Goal: Task Accomplishment & Management: Use online tool/utility

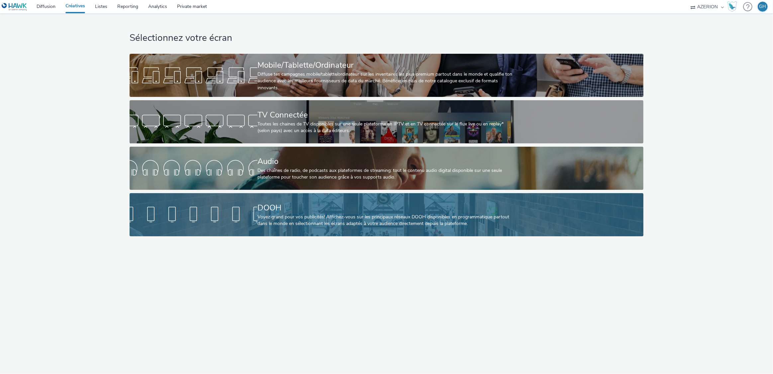
click at [297, 224] on div "Voyez grand pour vos publicités! Affichez-vous sur les principaux réseaux DOOH …" at bounding box center [386, 221] width 256 height 14
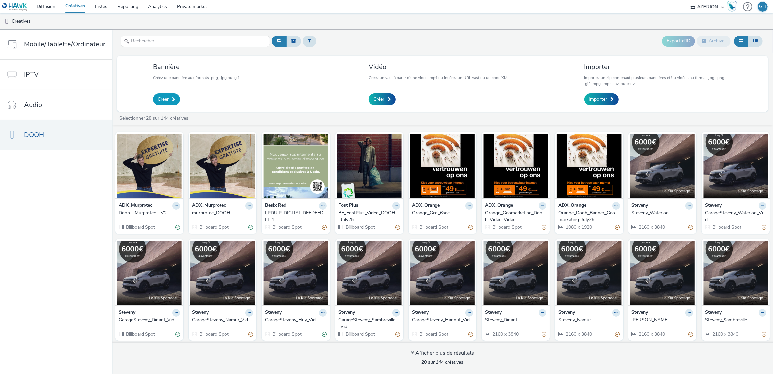
click at [167, 103] on link "Créer" at bounding box center [166, 99] width 27 height 12
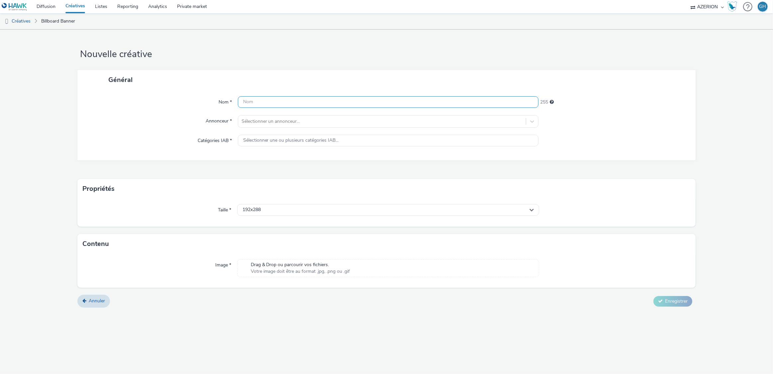
click at [259, 106] on input "text" at bounding box center [388, 102] width 301 height 12
type input "[PERSON_NAME]"
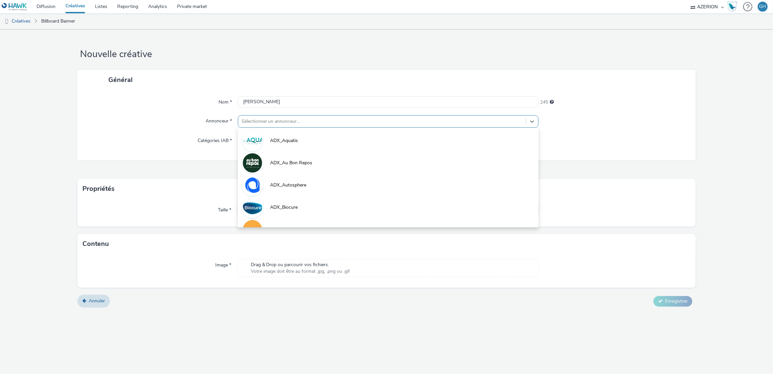
click at [286, 119] on div at bounding box center [382, 122] width 281 height 8
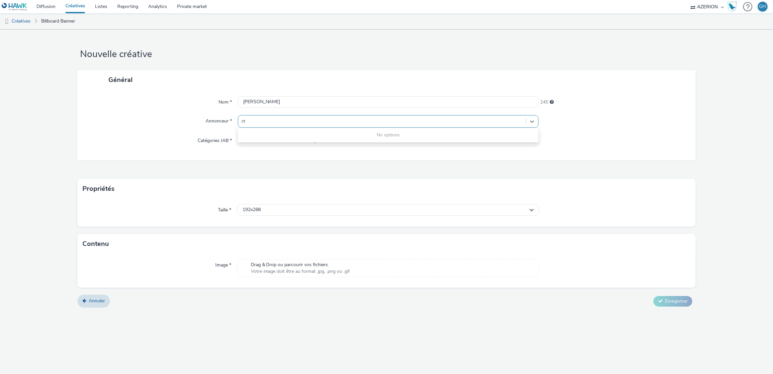
type input "r"
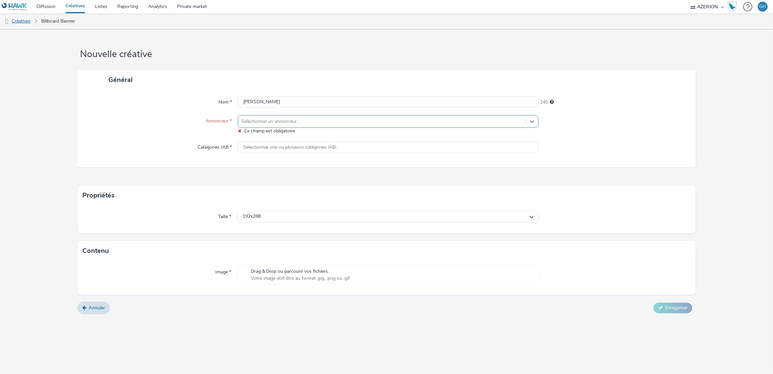
click at [27, 18] on link "Créatives" at bounding box center [17, 21] width 34 height 16
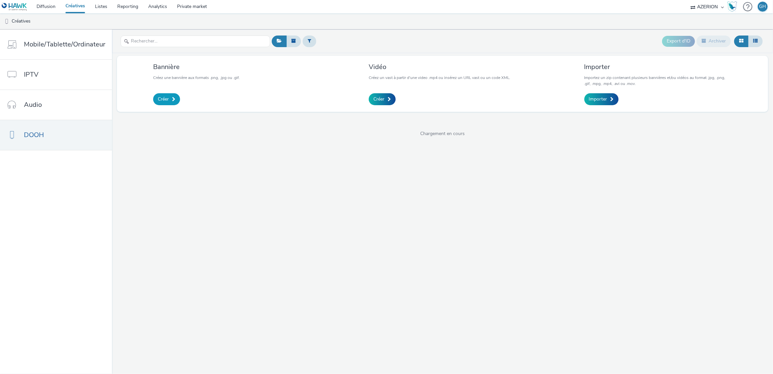
click at [169, 99] on link "Créer" at bounding box center [166, 99] width 27 height 12
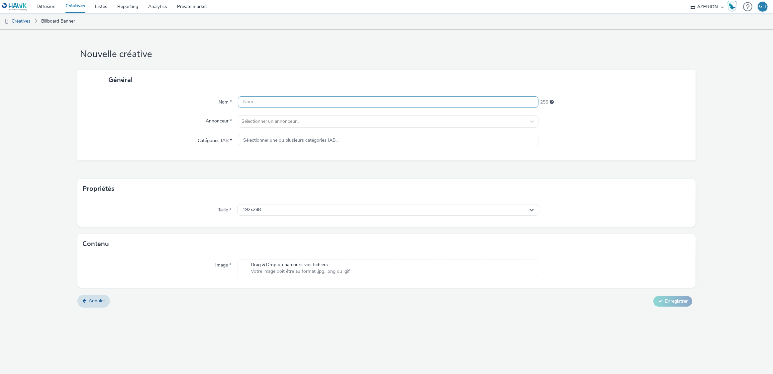
click at [272, 105] on input "text" at bounding box center [388, 102] width 301 height 12
click at [274, 127] on div "Sélectionner un annonceur..." at bounding box center [388, 121] width 301 height 13
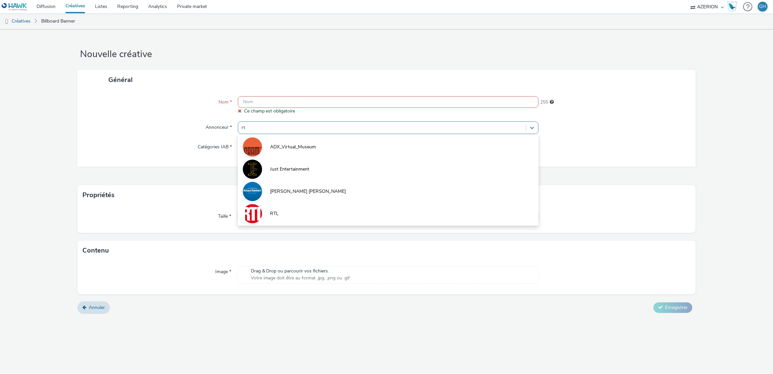
type input "rtl"
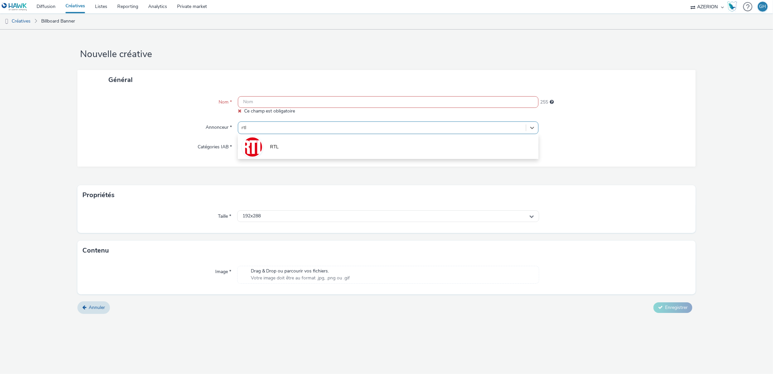
click at [281, 144] on li "RTL" at bounding box center [388, 147] width 301 height 22
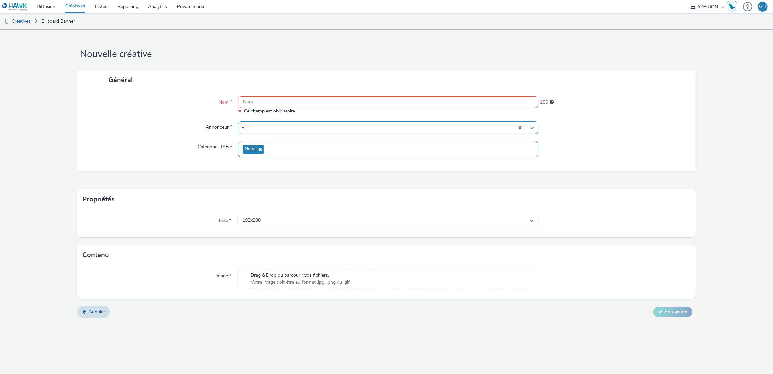
click at [266, 99] on input "text" at bounding box center [388, 102] width 301 height 12
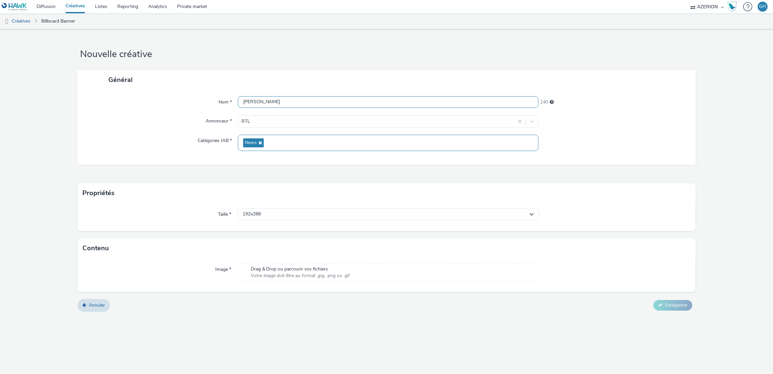
type input "[PERSON_NAME]"
click at [289, 197] on div "Propriétés" at bounding box center [386, 193] width 619 height 20
click at [296, 271] on span "Drag & Drop ou parcourir vos fichiers." at bounding box center [300, 269] width 99 height 7
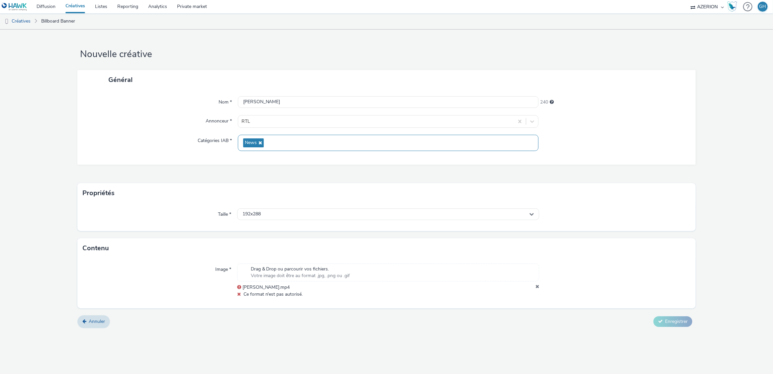
click at [537, 288] on icon at bounding box center [538, 287] width 4 height 7
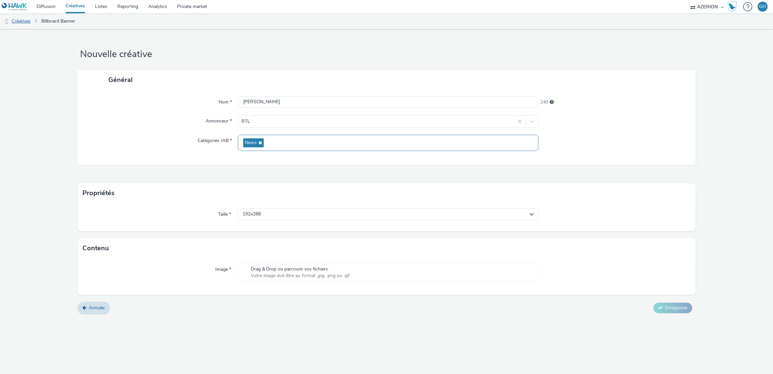
click at [27, 19] on link "Créatives" at bounding box center [17, 21] width 34 height 16
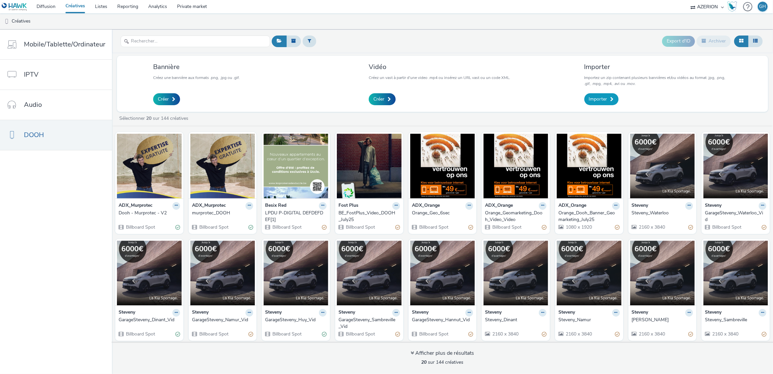
click at [593, 102] on span "Importer" at bounding box center [598, 99] width 18 height 7
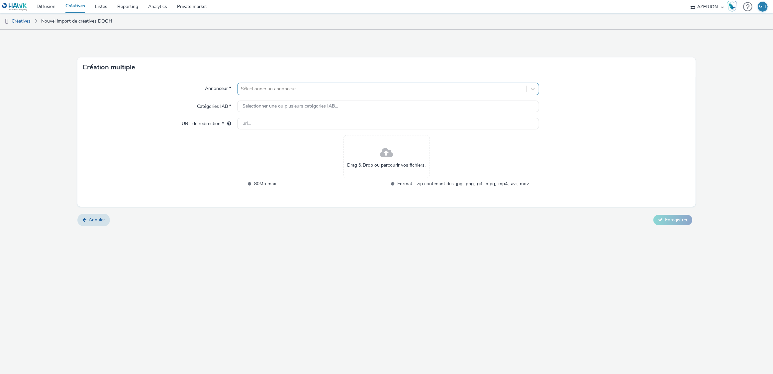
click at [290, 89] on div at bounding box center [382, 89] width 283 height 8
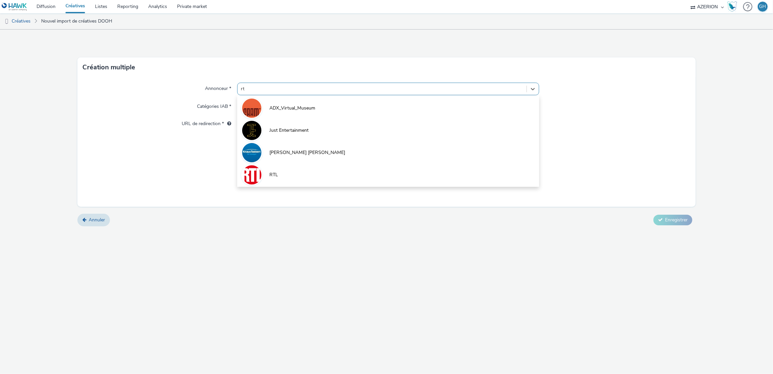
type input "rtl"
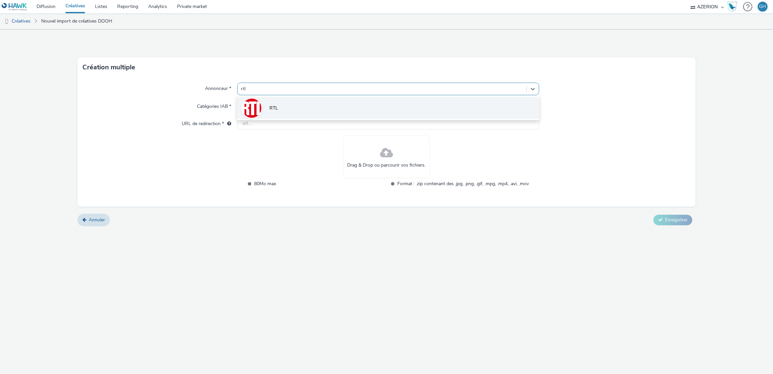
click at [288, 105] on li "RTL" at bounding box center [388, 108] width 302 height 22
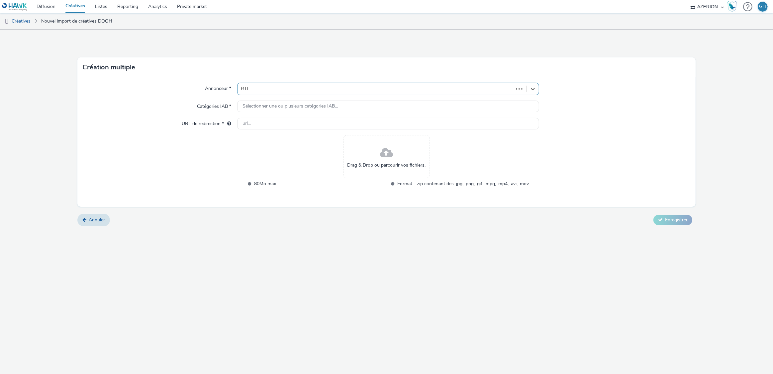
type input "[URL][DOMAIN_NAME]"
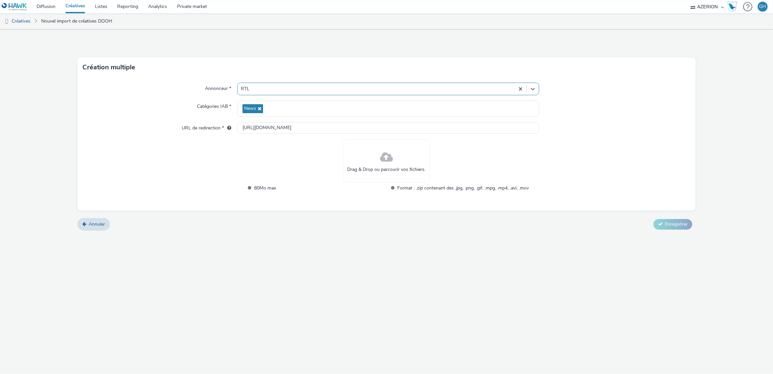
click at [388, 159] on span at bounding box center [386, 158] width 13 height 18
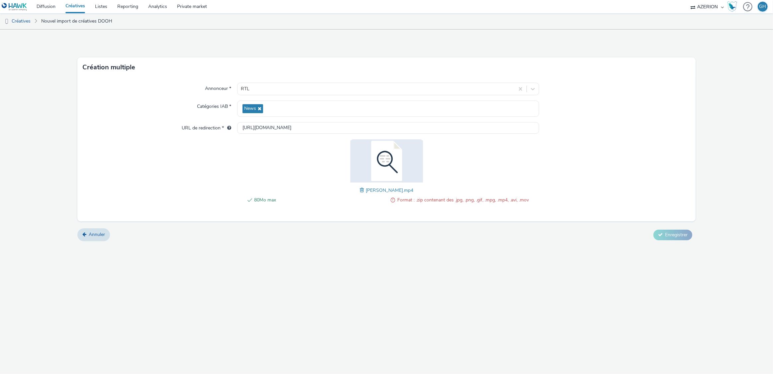
click at [364, 189] on div "80Mo max Format : .zip contenant des .jpg, .png, .gif, .mpg, .mp4, .avi, .mov D…" at bounding box center [386, 175] width 285 height 71
click at [365, 188] on span at bounding box center [363, 190] width 6 height 7
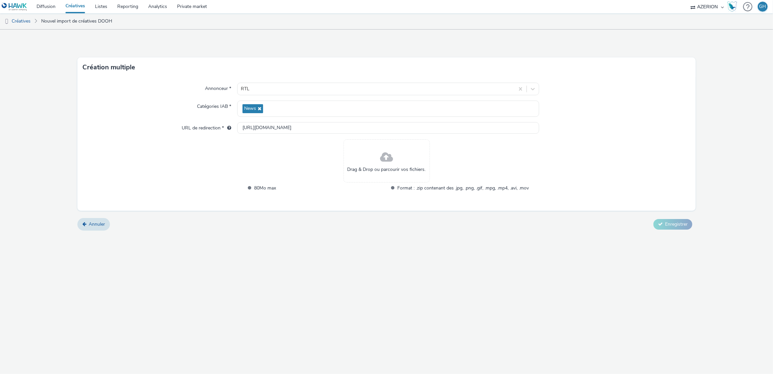
click at [372, 157] on div "Drag & Drop ou parcourir vos fichiers." at bounding box center [387, 161] width 86 height 43
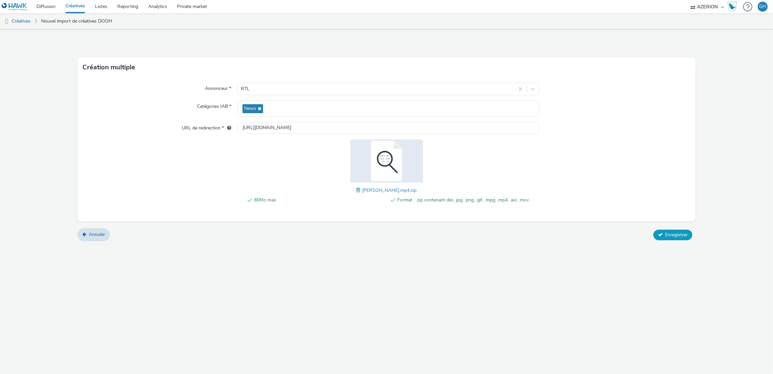
click at [670, 234] on span "Enregistrer" at bounding box center [676, 235] width 23 height 6
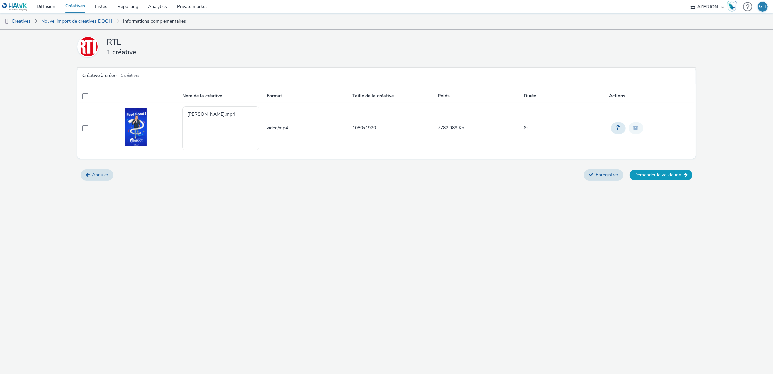
click at [660, 174] on button "Demander la validation" at bounding box center [661, 175] width 62 height 11
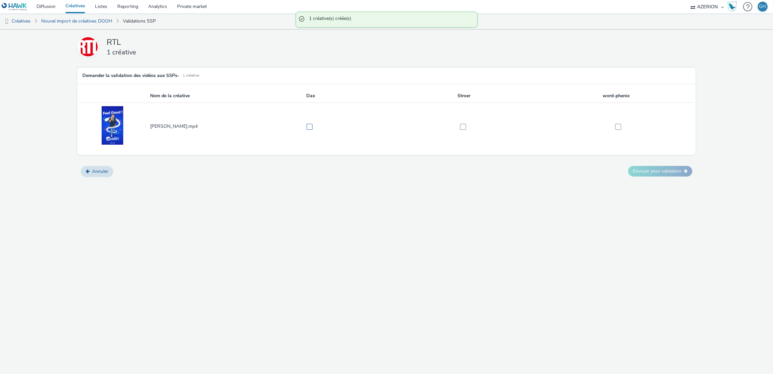
click at [314, 127] on label at bounding box center [308, 126] width 146 height 7
checkbox input "true"
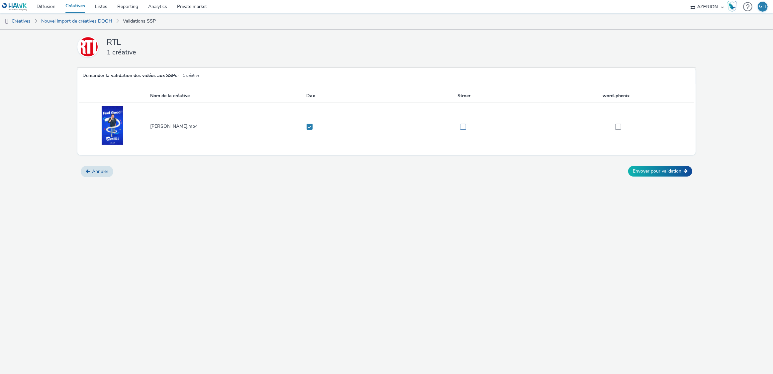
drag, startPoint x: 458, startPoint y: 129, endPoint x: 482, endPoint y: 128, distance: 24.3
click at [459, 129] on label at bounding box center [461, 126] width 146 height 7
checkbox input "true"
click at [639, 169] on button "Envoyer pour validation" at bounding box center [660, 171] width 64 height 11
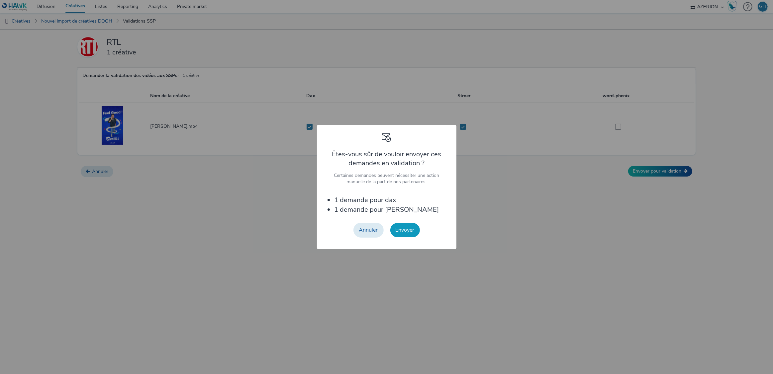
click at [408, 233] on button "Envoyer" at bounding box center [405, 230] width 30 height 14
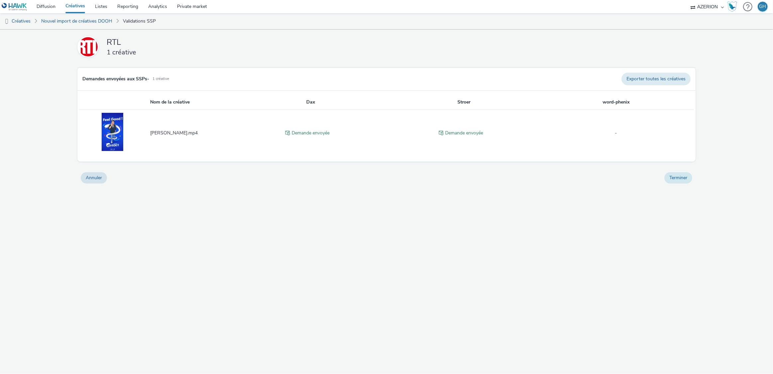
click at [677, 177] on button "Terminer" at bounding box center [679, 177] width 28 height 11
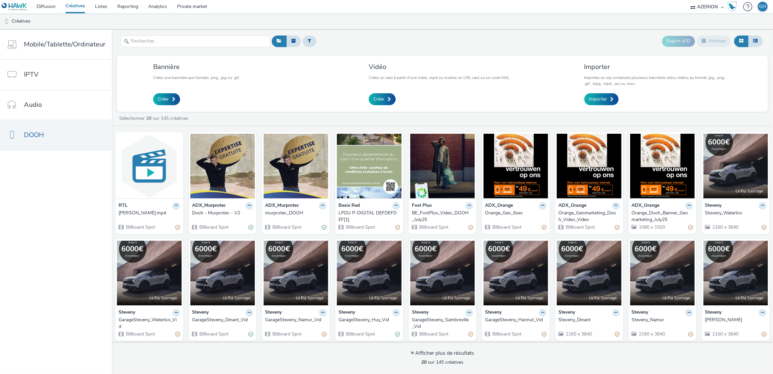
click at [123, 213] on div "[PERSON_NAME].mp4" at bounding box center [148, 213] width 59 height 7
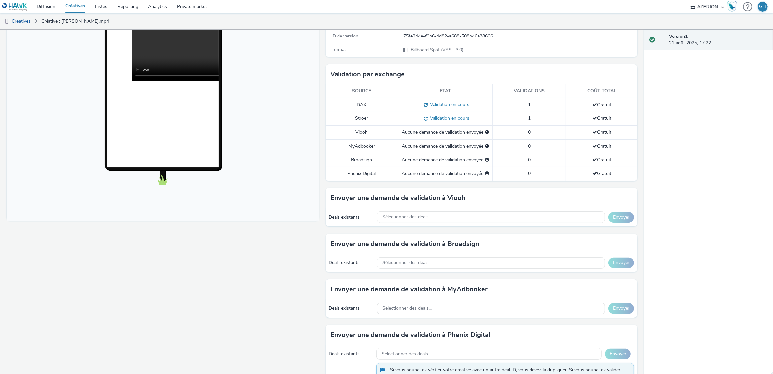
scroll to position [131, 0]
click at [448, 214] on div "Sélectionner des deals..." at bounding box center [491, 217] width 228 height 12
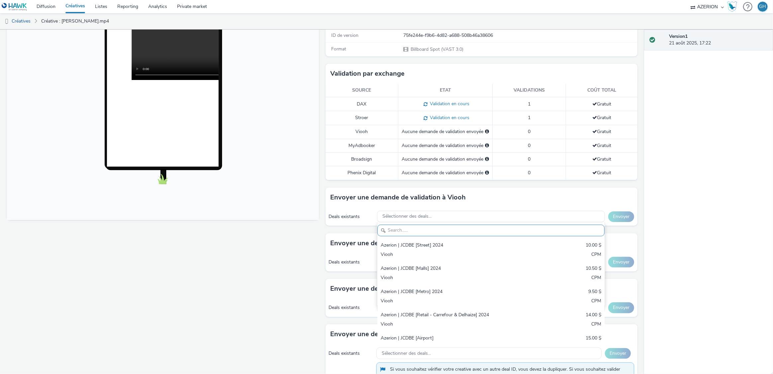
click at [367, 207] on div "Envoyer une demande de validation à Viooh" at bounding box center [482, 198] width 312 height 20
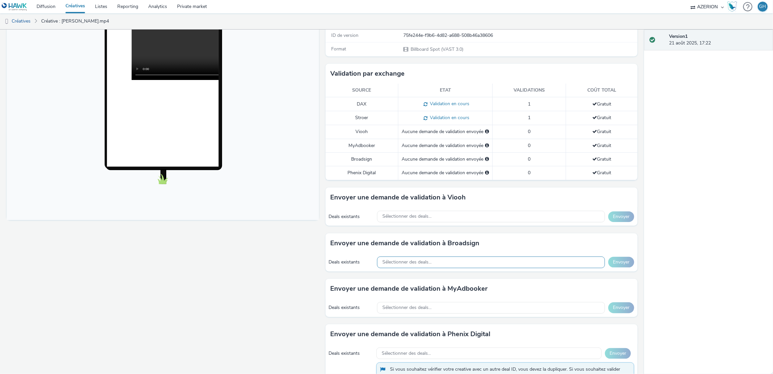
click at [445, 266] on div "Sélectionner des deals..." at bounding box center [491, 263] width 228 height 12
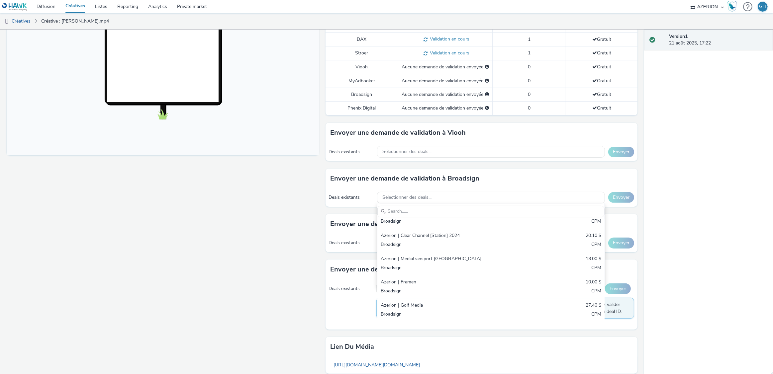
scroll to position [152, 0]
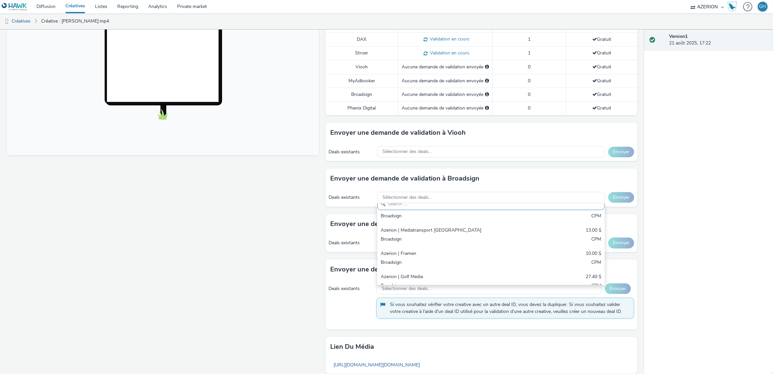
click at [330, 194] on div "Deals existants" at bounding box center [351, 197] width 45 height 7
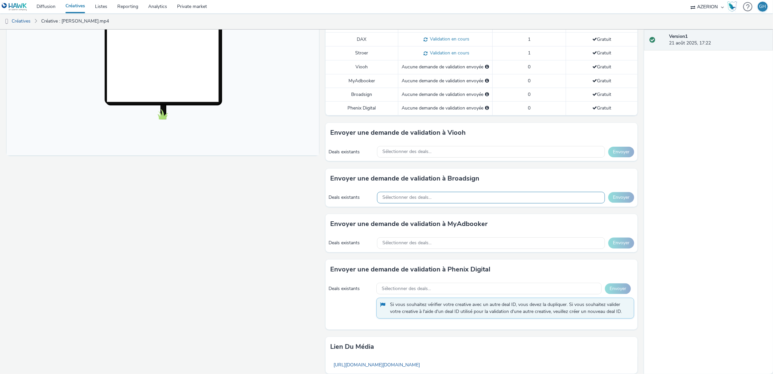
click at [388, 199] on span "Sélectionner des deals..." at bounding box center [406, 198] width 49 height 6
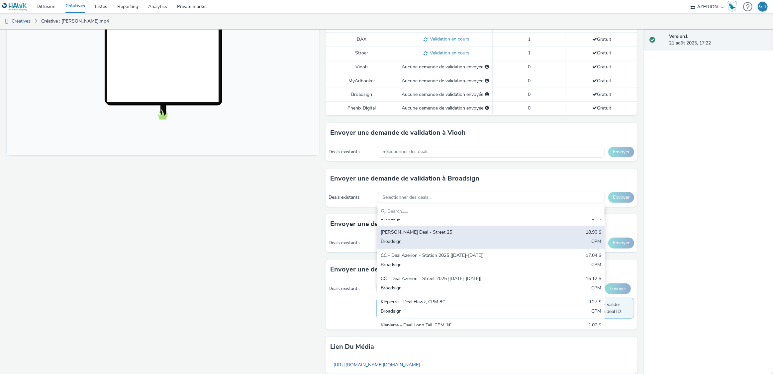
scroll to position [446, 0]
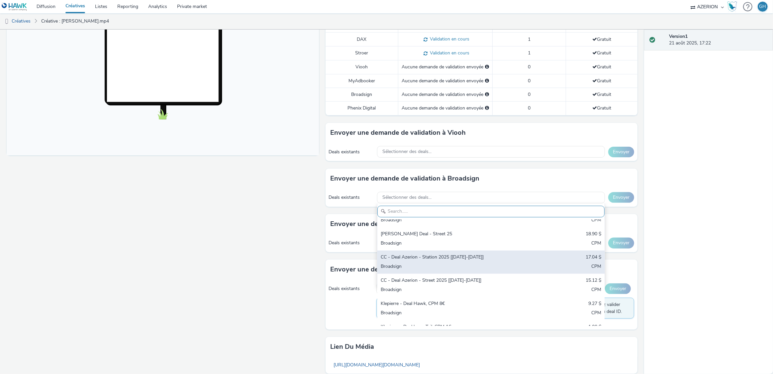
click at [451, 264] on div "Broadsign" at bounding box center [454, 268] width 146 height 8
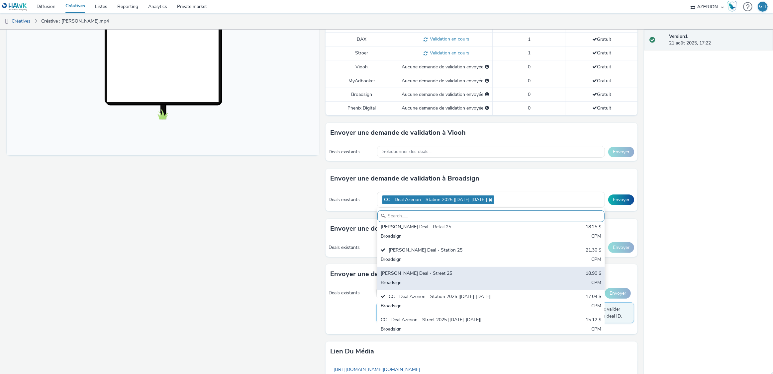
scroll to position [408, 0]
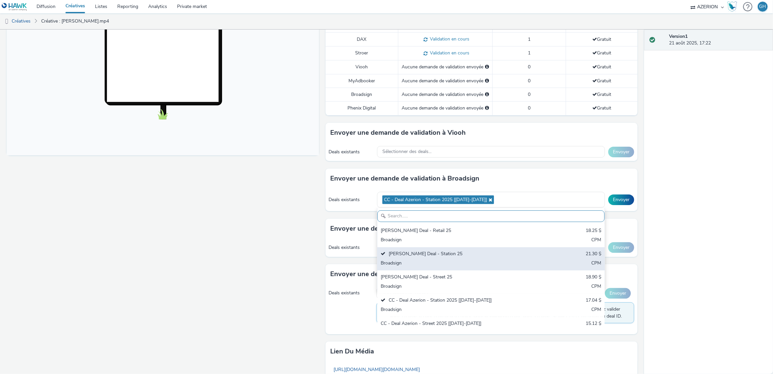
click at [464, 248] on div "[PERSON_NAME] Deal - Station 25 21.30 $ Broadsign CPM" at bounding box center [490, 259] width 227 height 23
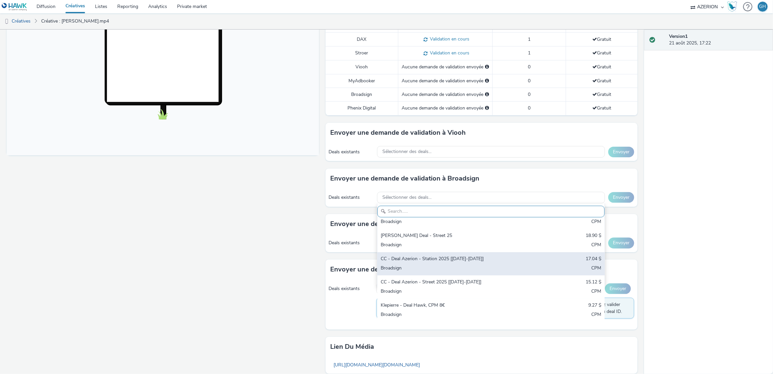
click at [460, 265] on div "Broadsign" at bounding box center [454, 269] width 146 height 8
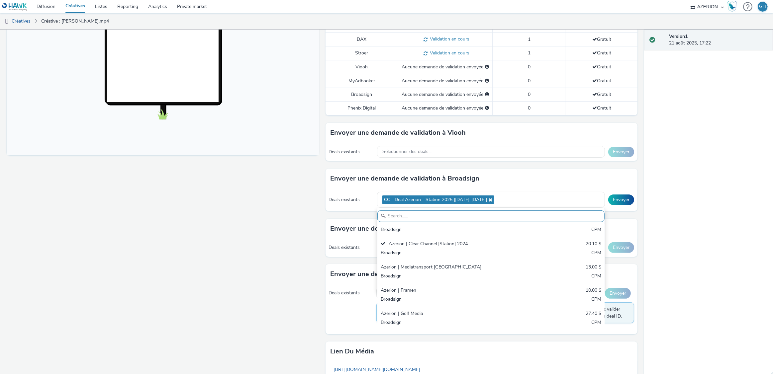
scroll to position [126, 0]
click at [725, 216] on div "Version 1 21 août 2025, 17:22" at bounding box center [708, 202] width 129 height 345
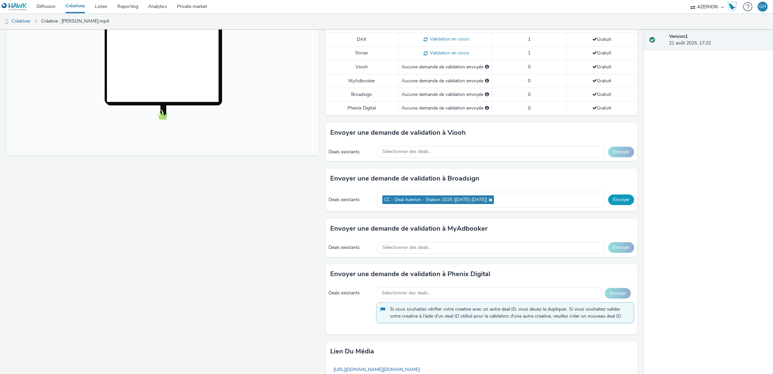
click at [620, 201] on button "Envoyer" at bounding box center [621, 200] width 26 height 11
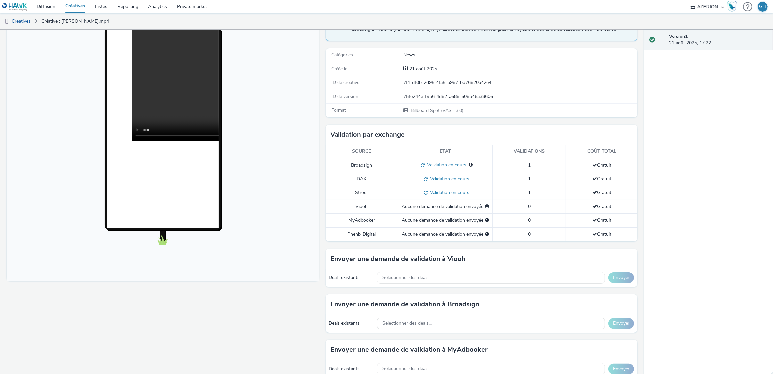
scroll to position [0, 0]
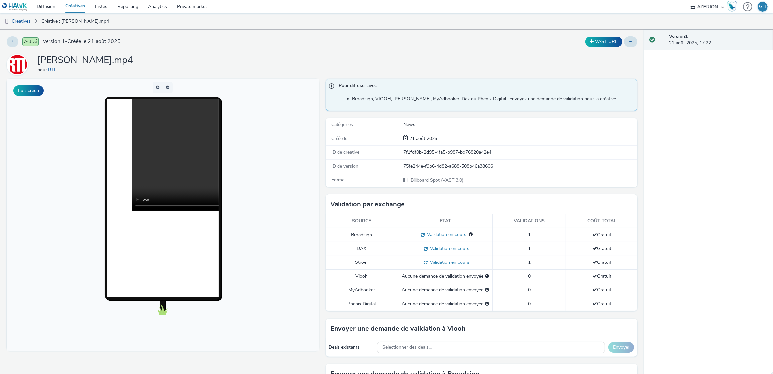
click at [26, 20] on link "Créatives" at bounding box center [17, 21] width 34 height 16
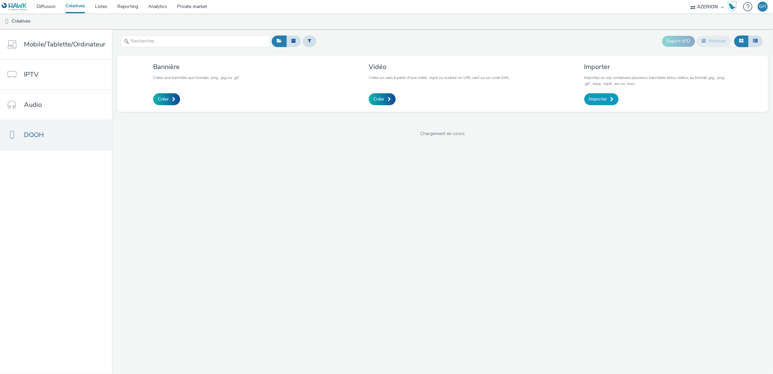
click at [609, 98] on link "Importer" at bounding box center [601, 99] width 34 height 12
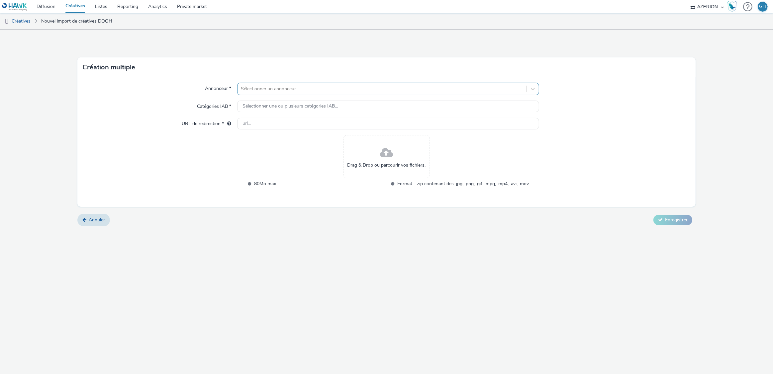
click at [272, 85] on div at bounding box center [382, 89] width 283 height 8
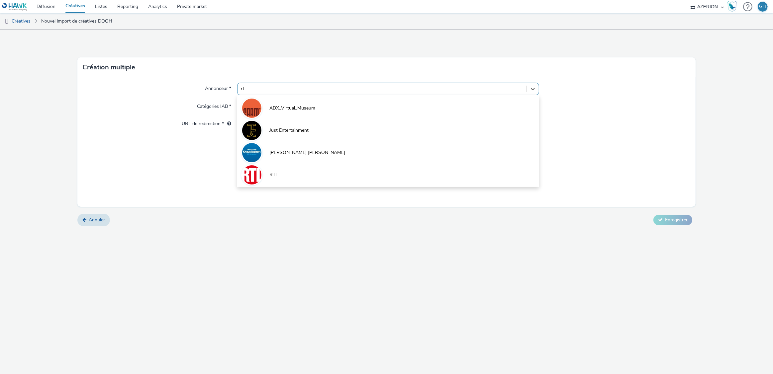
type input "rtl"
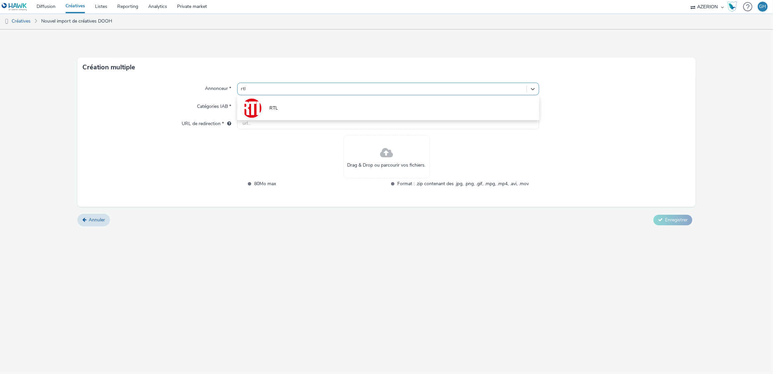
click at [286, 111] on li "RTL" at bounding box center [388, 108] width 302 height 22
type input "[URL][DOMAIN_NAME]"
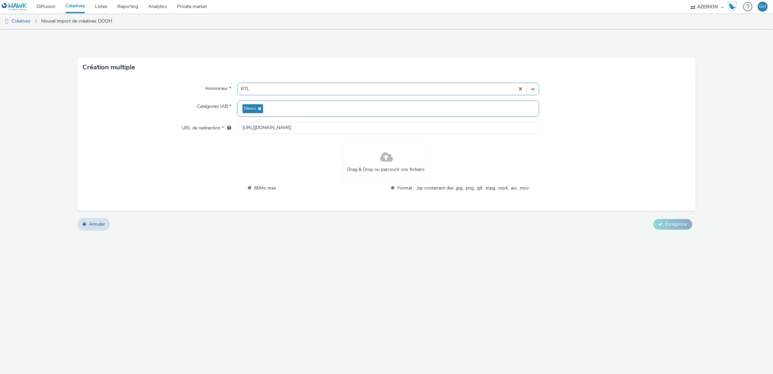
click at [388, 161] on span at bounding box center [386, 158] width 13 height 18
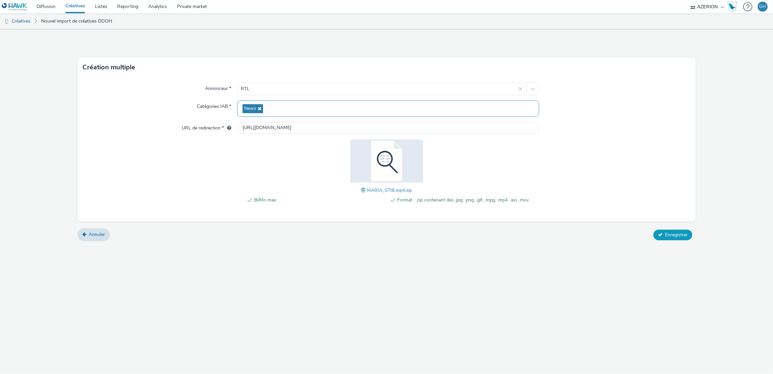
click at [672, 233] on span "Enregistrer" at bounding box center [676, 235] width 23 height 6
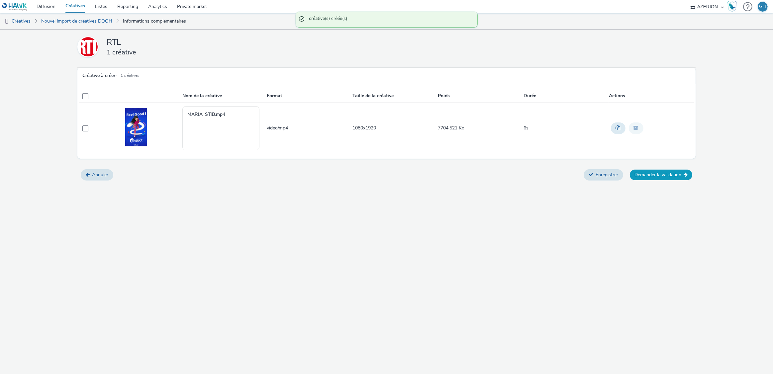
click at [665, 176] on button "Demander la validation" at bounding box center [661, 175] width 62 height 11
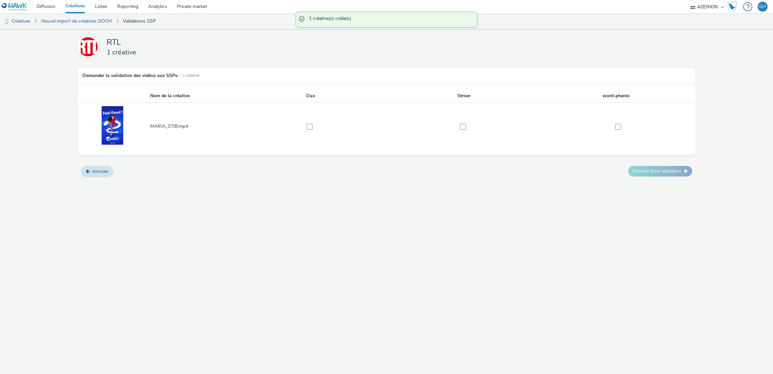
drag, startPoint x: 308, startPoint y: 125, endPoint x: 375, endPoint y: 132, distance: 66.8
click at [317, 124] on label at bounding box center [308, 126] width 146 height 7
checkbox input "true"
click at [462, 124] on span at bounding box center [463, 127] width 6 height 6
checkbox input "true"
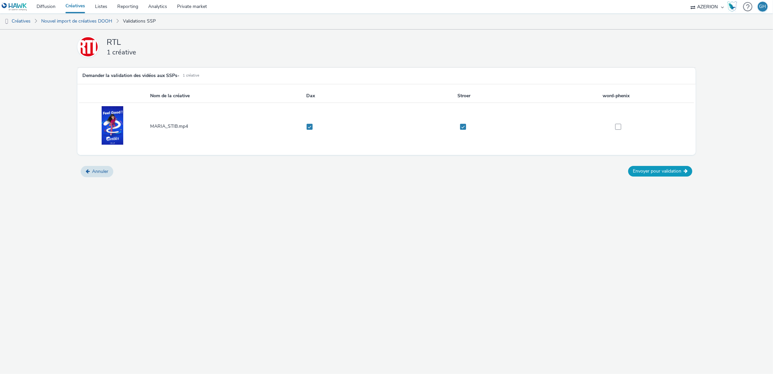
click at [684, 172] on icon at bounding box center [686, 171] width 4 height 5
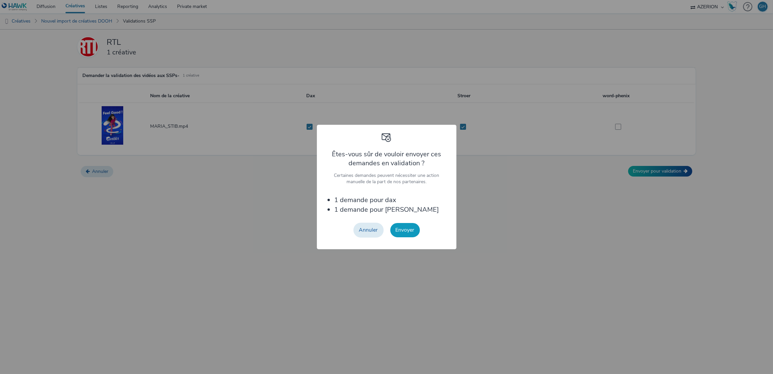
click at [397, 230] on button "Envoyer" at bounding box center [405, 230] width 30 height 14
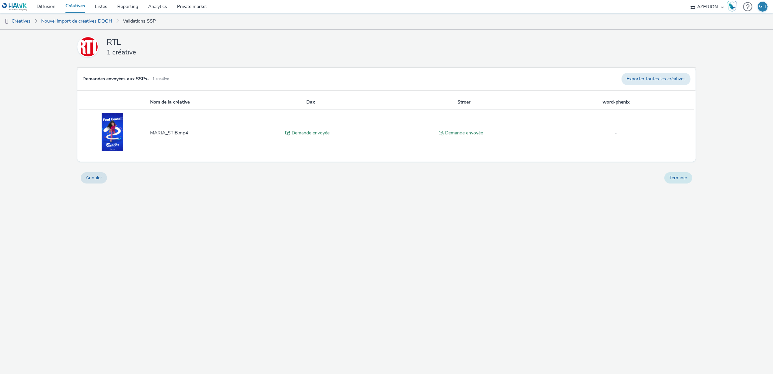
click at [679, 180] on button "Terminer" at bounding box center [679, 177] width 28 height 11
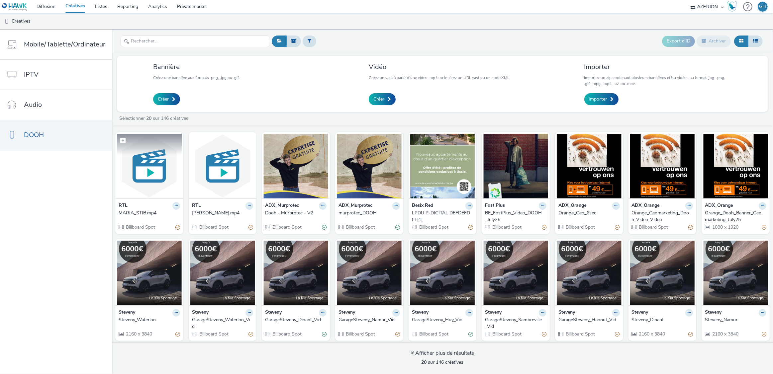
click at [158, 179] on img at bounding box center [149, 166] width 65 height 65
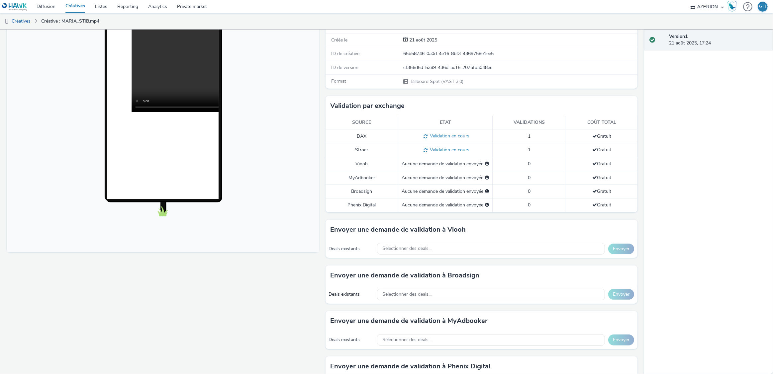
scroll to position [163, 0]
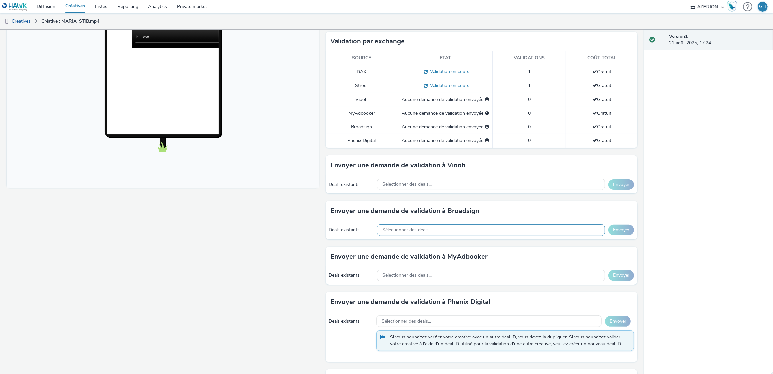
click at [517, 229] on div "Sélectionner des deals..." at bounding box center [491, 231] width 228 height 12
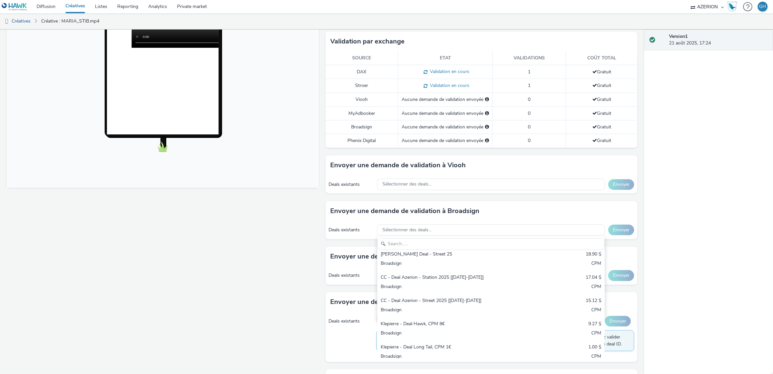
scroll to position [456, 0]
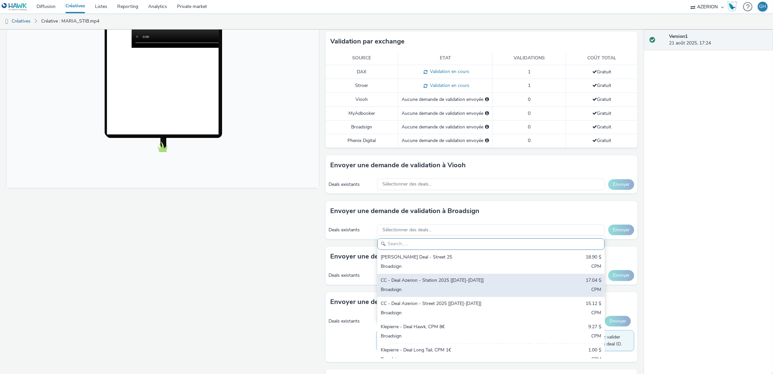
click at [478, 274] on div "CC - Deal Azerion - Station 2025 [[DATE]-[DATE]] 17.04 $ Broadsign CPM" at bounding box center [490, 285] width 227 height 23
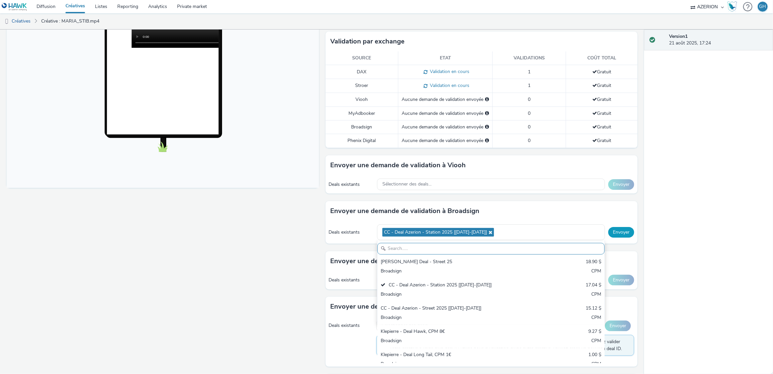
click at [618, 232] on button "Envoyer" at bounding box center [621, 232] width 26 height 11
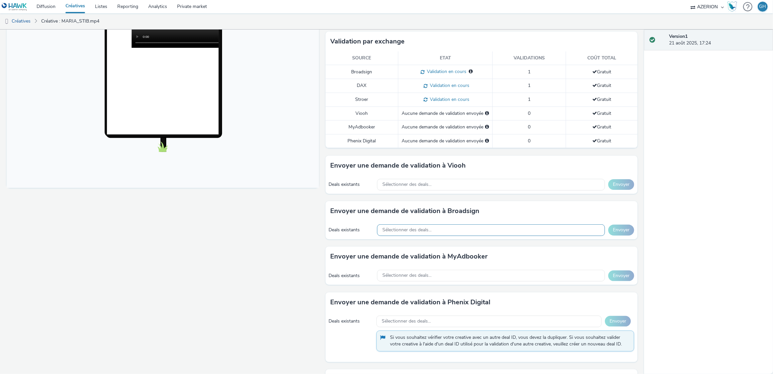
click at [412, 231] on span "Sélectionner des deals..." at bounding box center [406, 231] width 49 height 6
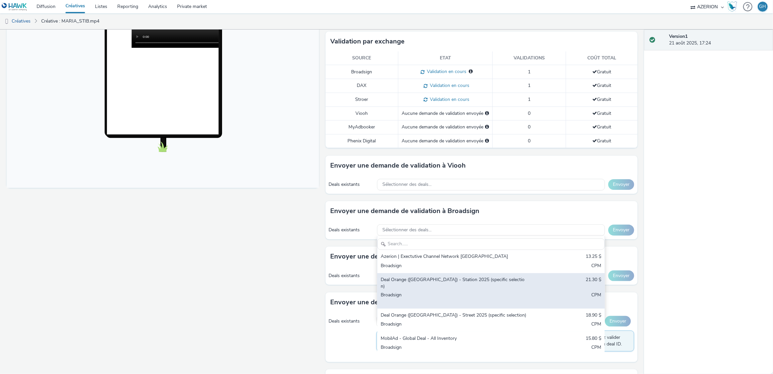
scroll to position [304, 0]
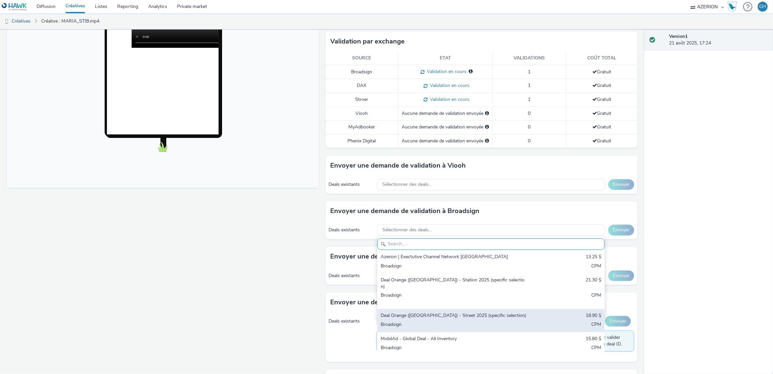
click at [463, 313] on div "Deal Orange ([GEOGRAPHIC_DATA]) - Street 2025 (specific selection)" at bounding box center [454, 317] width 146 height 8
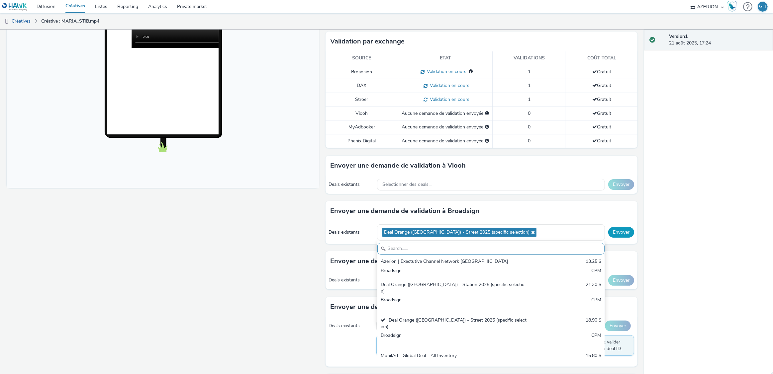
click at [614, 232] on button "Envoyer" at bounding box center [621, 232] width 26 height 11
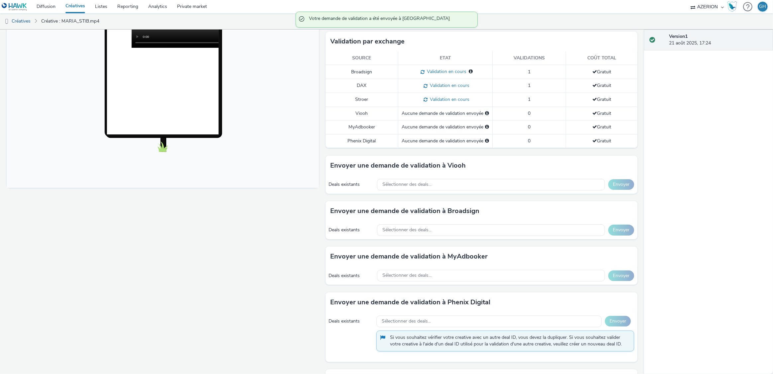
scroll to position [0, 0]
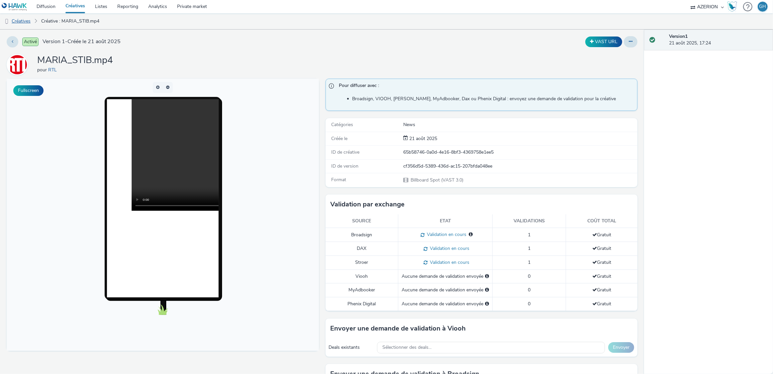
click at [26, 20] on link "Créatives" at bounding box center [17, 21] width 34 height 16
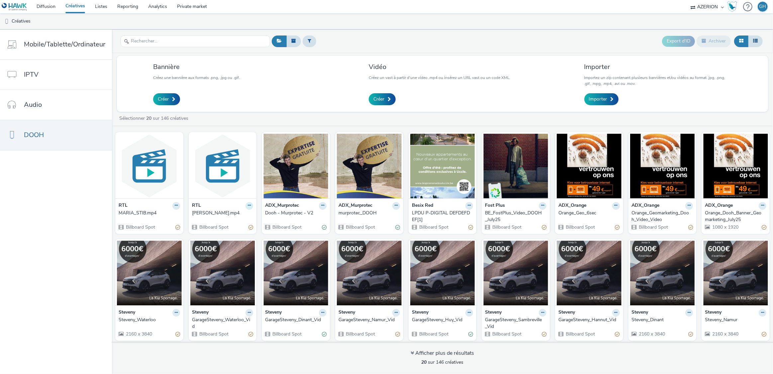
click at [178, 206] on icon at bounding box center [176, 206] width 3 height 4
click at [232, 218] on link "Modifier" at bounding box center [228, 217] width 50 height 13
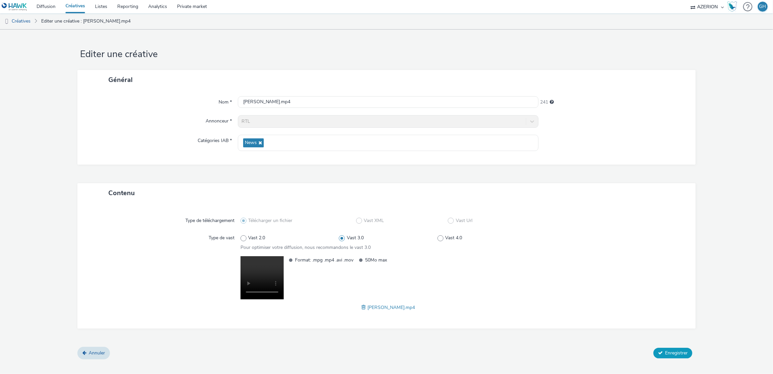
click at [677, 350] on span "Enregistrer" at bounding box center [676, 353] width 23 height 6
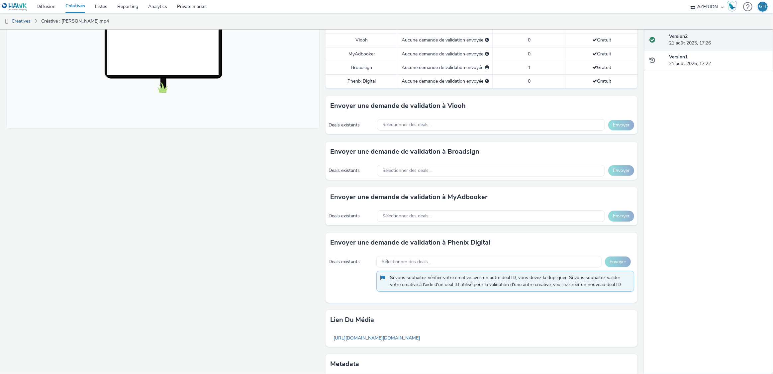
scroll to position [225, 0]
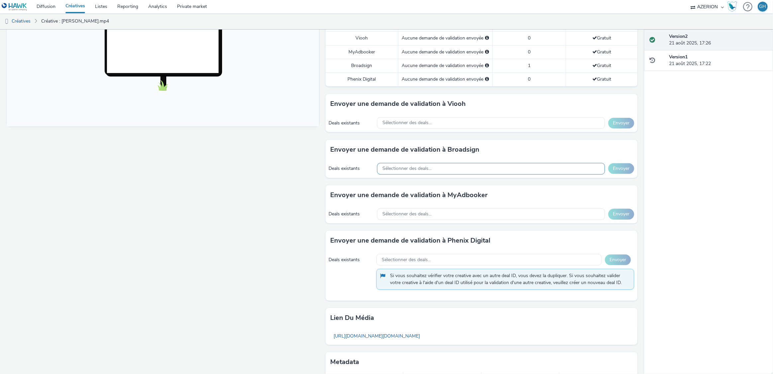
click at [442, 171] on div "Sélectionner des deals..." at bounding box center [491, 169] width 228 height 12
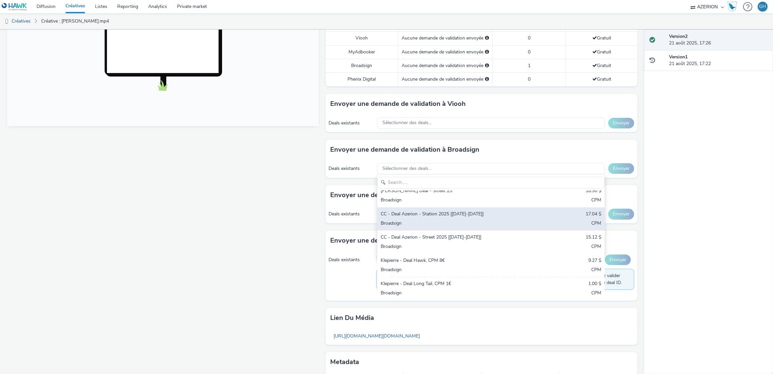
scroll to position [460, 0]
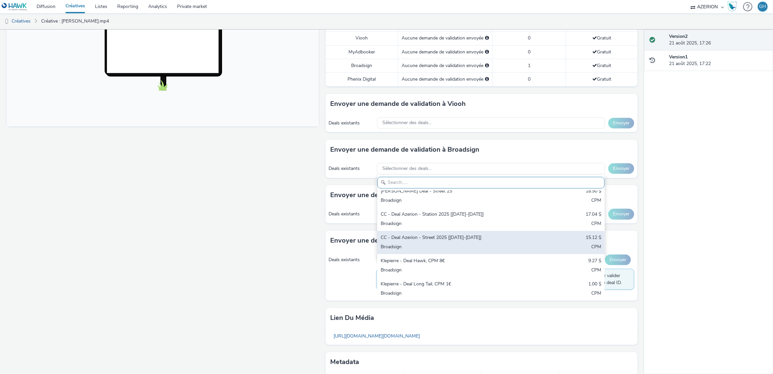
click at [467, 235] on div "CC - Deal Azerion - Street 2025 [[DATE]-[DATE]]" at bounding box center [454, 239] width 146 height 8
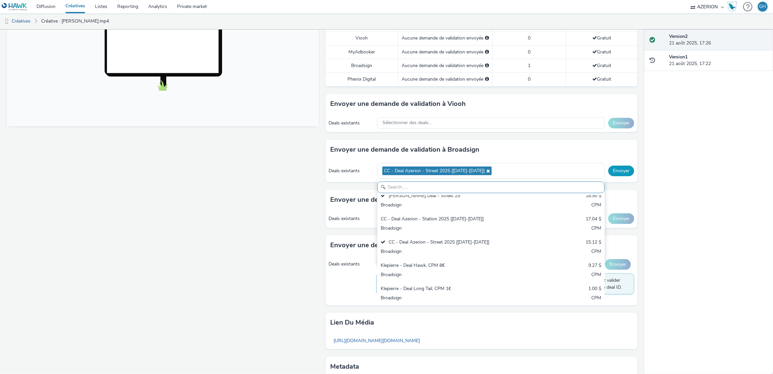
click at [615, 171] on button "Envoyer" at bounding box center [621, 171] width 26 height 11
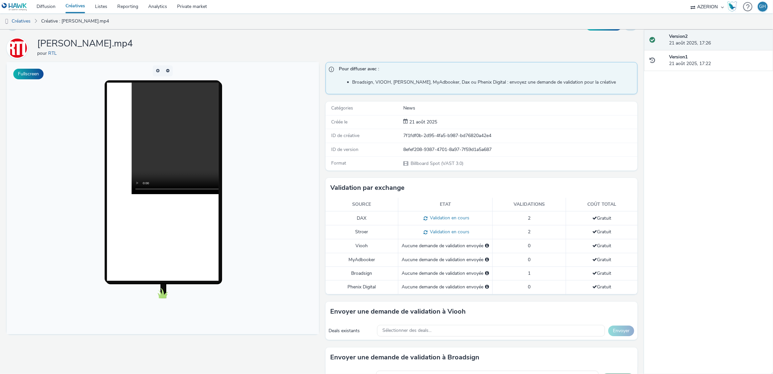
scroll to position [0, 0]
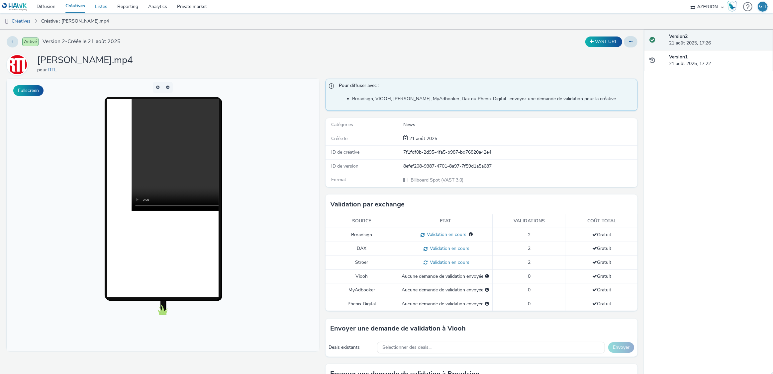
click at [91, 5] on link "Listes" at bounding box center [101, 6] width 22 height 13
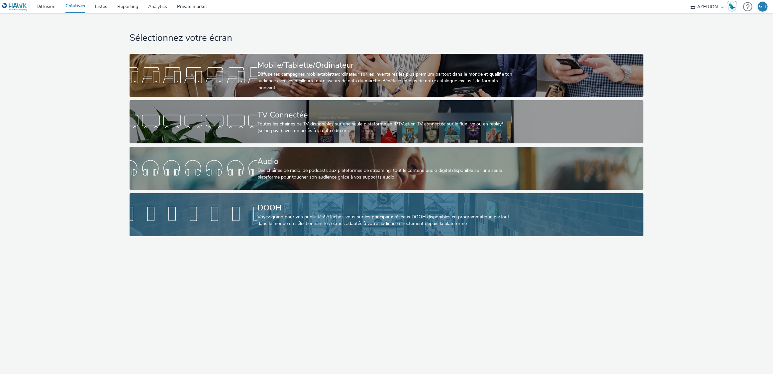
click at [228, 213] on div at bounding box center [194, 214] width 128 height 21
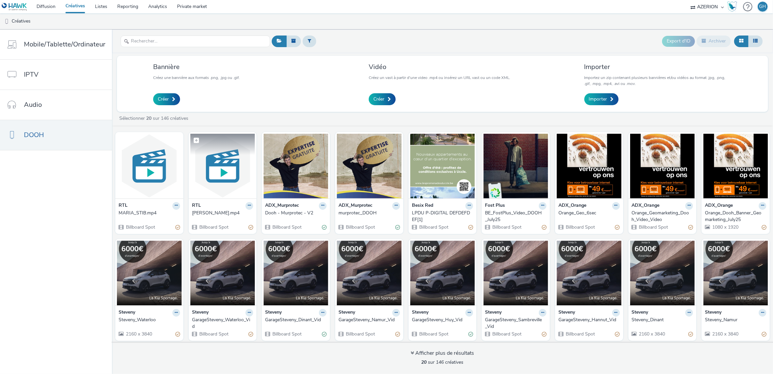
click at [213, 181] on img at bounding box center [222, 166] width 65 height 65
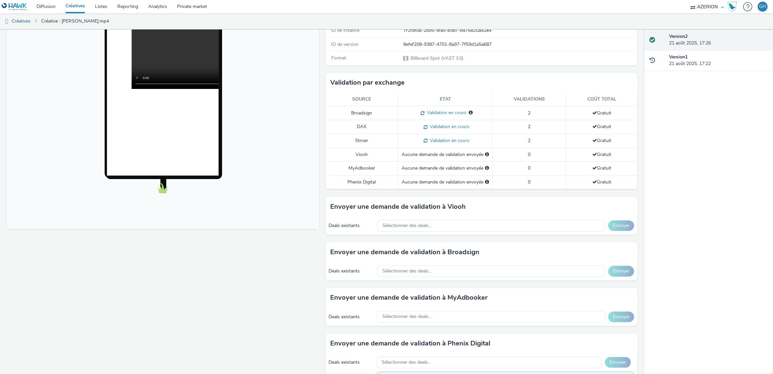
scroll to position [124, 0]
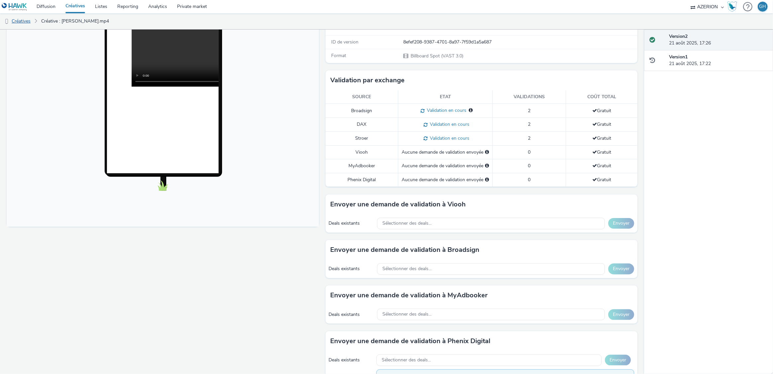
click at [26, 20] on link "Créatives" at bounding box center [17, 21] width 34 height 16
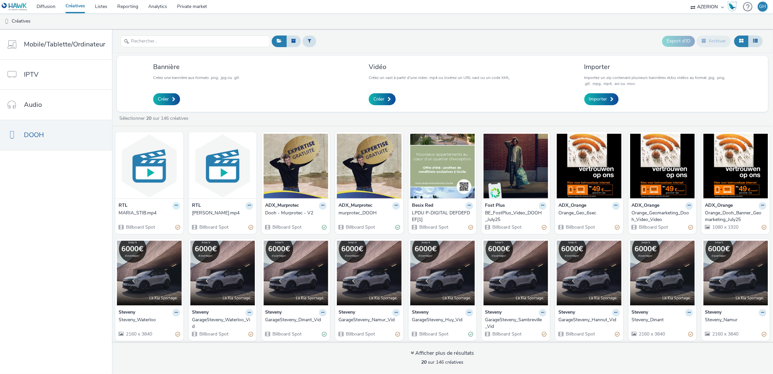
click at [172, 205] on button at bounding box center [176, 206] width 8 height 8
click at [167, 222] on link "Modifier" at bounding box center [155, 217] width 50 height 13
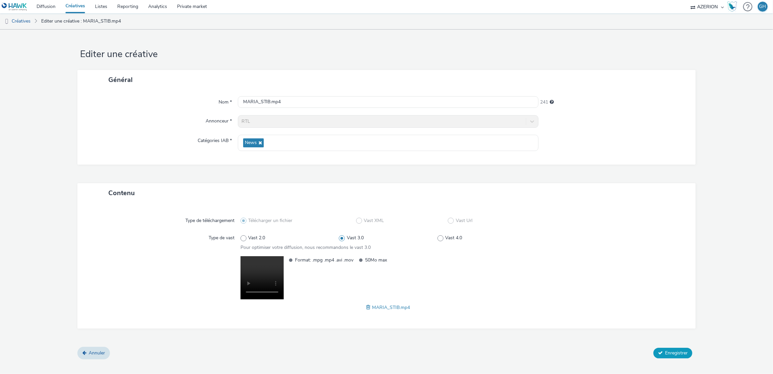
click at [684, 352] on span "Enregistrer" at bounding box center [676, 353] width 23 height 6
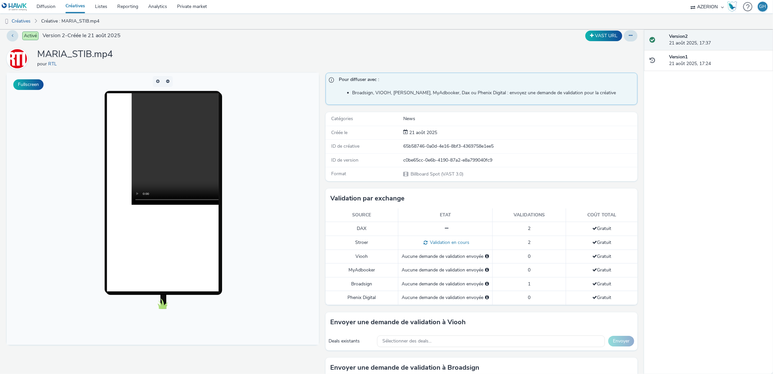
scroll to position [7, 0]
click at [419, 282] on div "Aucune demande de validation envoyée" at bounding box center [445, 283] width 87 height 7
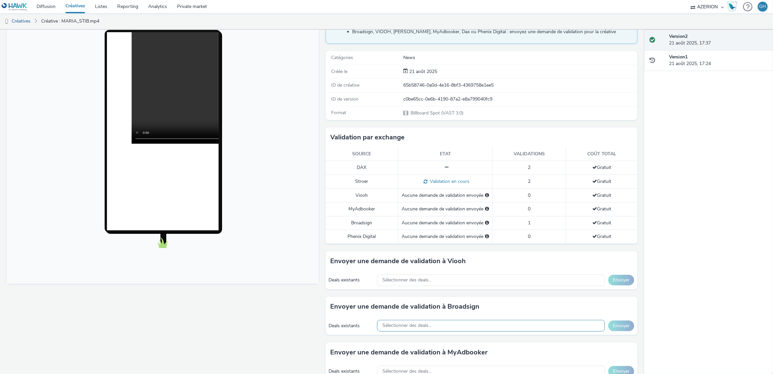
scroll to position [115, 0]
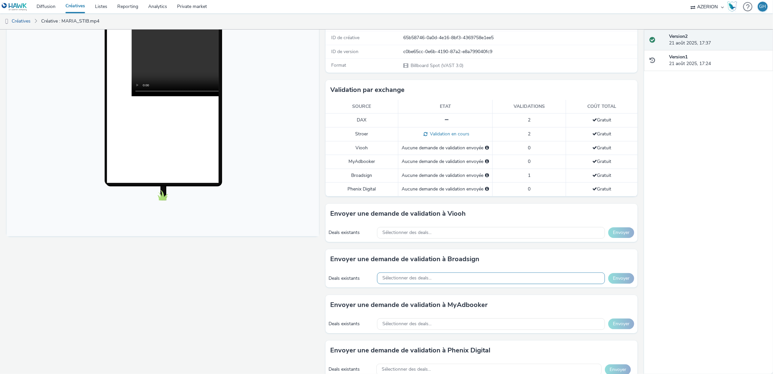
click at [407, 276] on span "Sélectionner des deals..." at bounding box center [406, 279] width 49 height 6
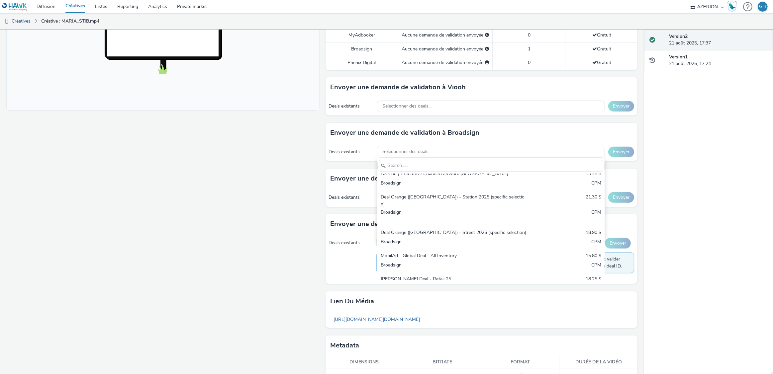
scroll to position [308, 0]
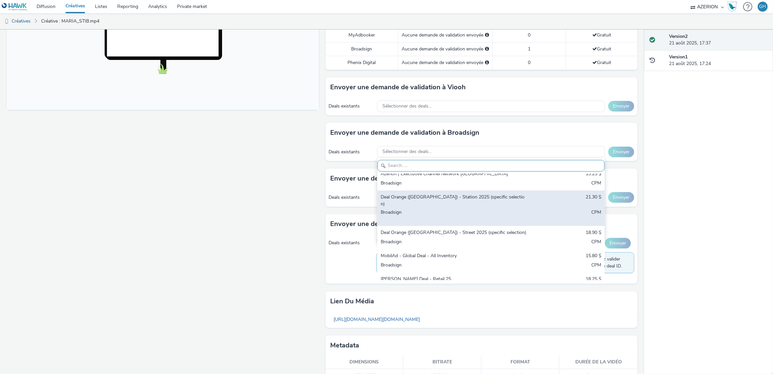
click at [435, 209] on div "Broadsign" at bounding box center [454, 216] width 146 height 14
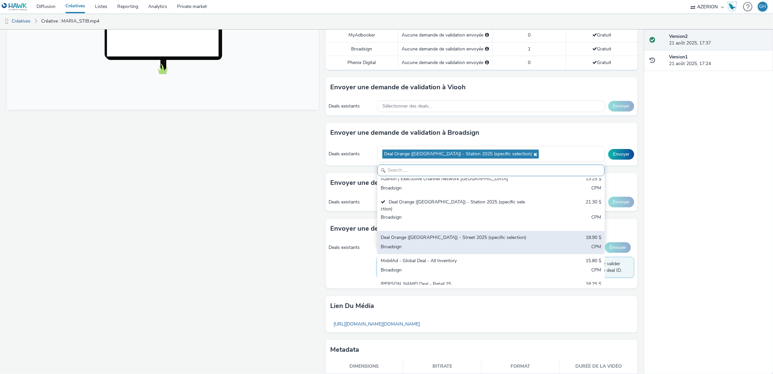
click at [437, 235] on div "Deal Orange ([GEOGRAPHIC_DATA]) - Street 2025 (specific selection)" at bounding box center [454, 239] width 146 height 8
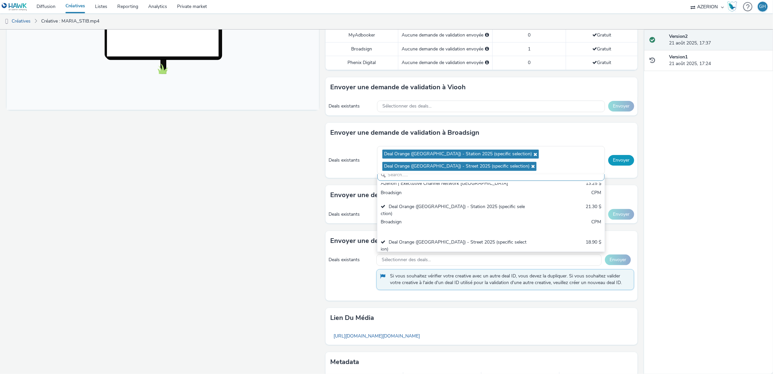
click at [613, 157] on button "Envoyer" at bounding box center [621, 160] width 26 height 11
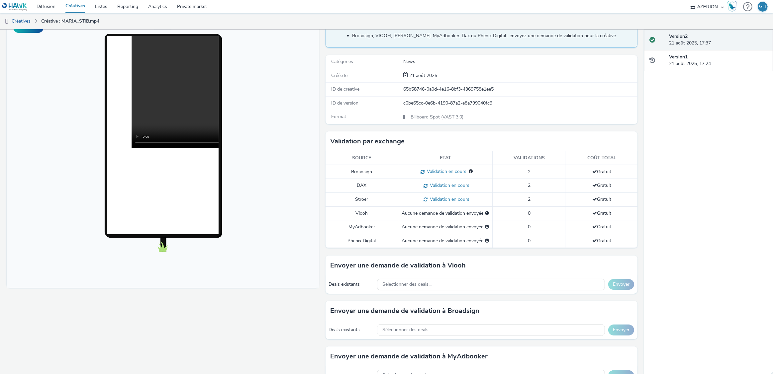
scroll to position [0, 0]
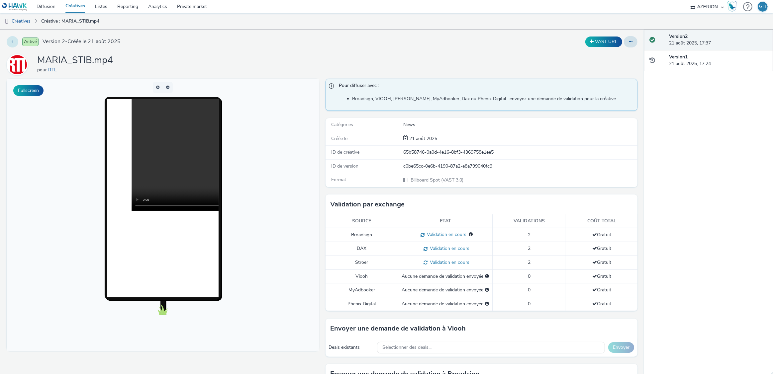
click at [12, 39] on button at bounding box center [13, 41] width 12 height 11
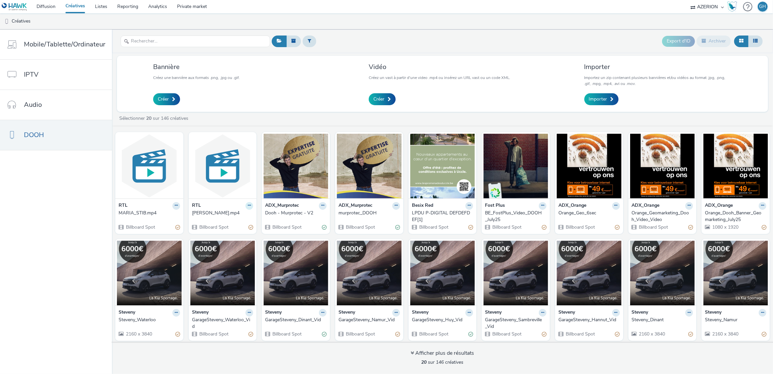
click at [180, 207] on button at bounding box center [176, 206] width 8 height 8
click at [231, 219] on link "Modifier" at bounding box center [228, 217] width 50 height 13
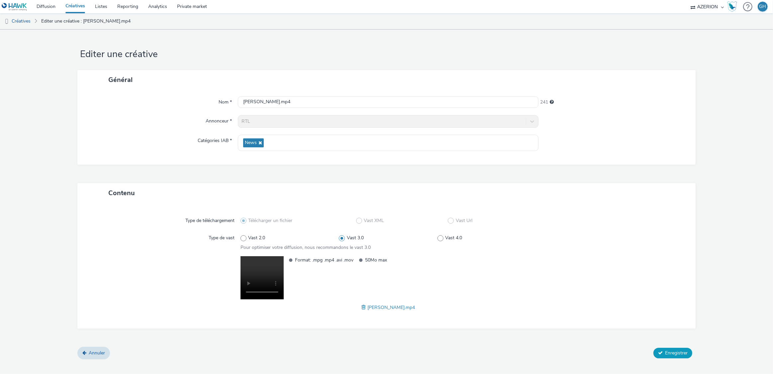
click at [684, 350] on span "Enregistrer" at bounding box center [676, 353] width 23 height 6
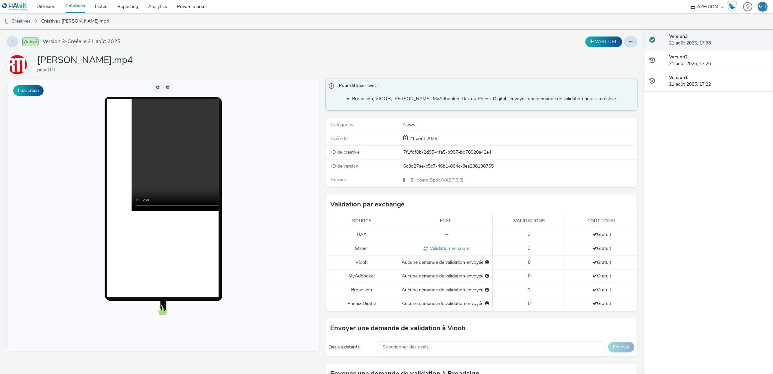
click at [22, 19] on link "Créatives" at bounding box center [17, 21] width 34 height 16
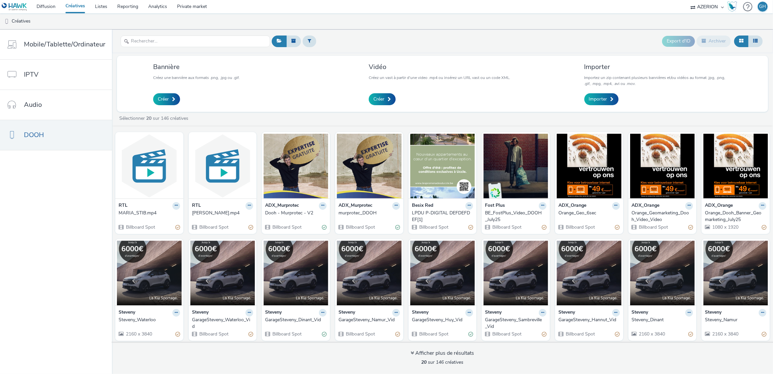
click at [80, 6] on link "Créatives" at bounding box center [75, 6] width 30 height 13
click at [39, 6] on link "Diffusion" at bounding box center [46, 6] width 29 height 13
